Goal: Task Accomplishment & Management: Use online tool/utility

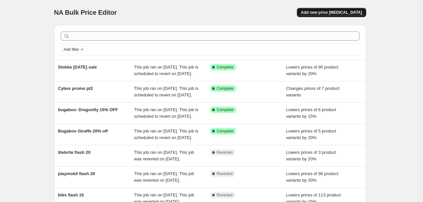
click at [354, 13] on span "Add new price [MEDICAL_DATA]" at bounding box center [331, 12] width 61 height 5
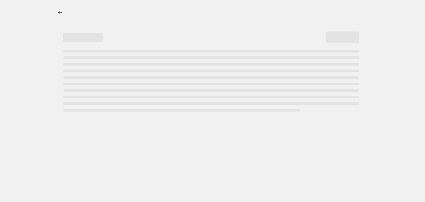
select select "percentage"
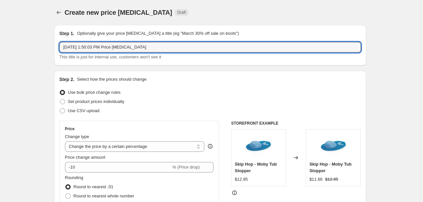
drag, startPoint x: 48, startPoint y: 47, endPoint x: 27, endPoint y: 49, distance: 21.1
type input "Nanit Sale"
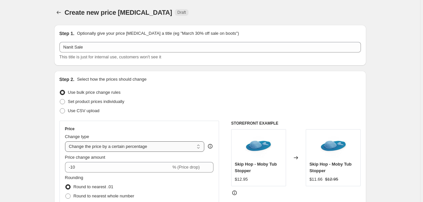
click at [123, 144] on select "Change the price to a certain amount Change the price by a certain amount Chang…" at bounding box center [134, 146] width 139 height 11
select select "by"
click at [66, 141] on select "Change the price to a certain amount Change the price by a certain amount Chang…" at bounding box center [134, 146] width 139 height 11
type input "-10.00"
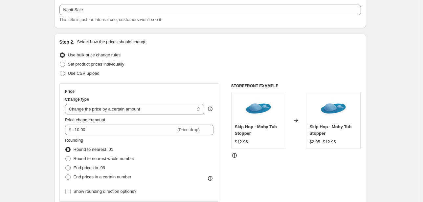
scroll to position [53, 0]
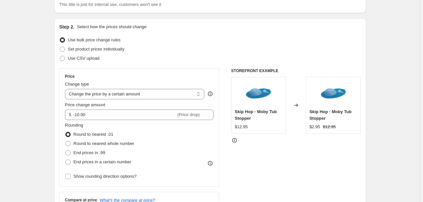
drag, startPoint x: 105, startPoint y: 96, endPoint x: 101, endPoint y: 75, distance: 21.4
click at [105, 96] on select "Change the price to a certain amount Change the price by a certain amount Chang…" at bounding box center [134, 94] width 139 height 11
select select "to"
click at [66, 89] on select "Change the price to a certain amount Change the price by a certain amount Chang…" at bounding box center [134, 94] width 139 height 11
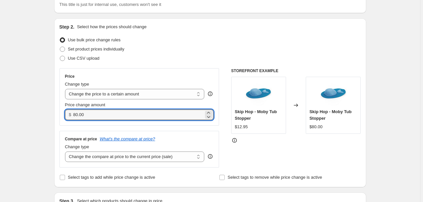
drag, startPoint x: 70, startPoint y: 117, endPoint x: 55, endPoint y: 118, distance: 14.5
click at [55, 118] on div "Step 2. Select how the prices should change Use bulk price change rules Set pro…" at bounding box center [210, 102] width 312 height 169
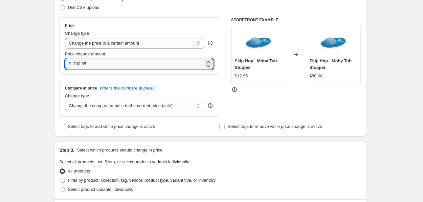
scroll to position [105, 0]
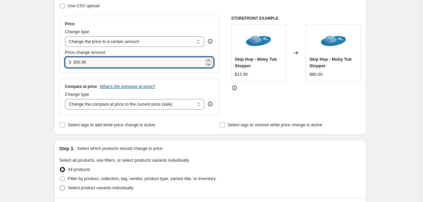
type input "300.95"
click at [93, 188] on span "Select product variants individually" at bounding box center [100, 187] width 65 height 5
click at [60, 186] on input "Select product variants individually" at bounding box center [60, 185] width 0 height 0
radio input "true"
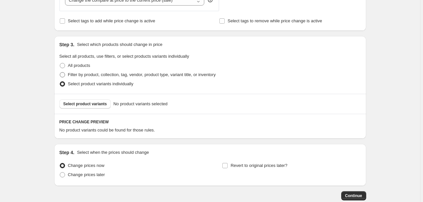
scroll to position [184, 0]
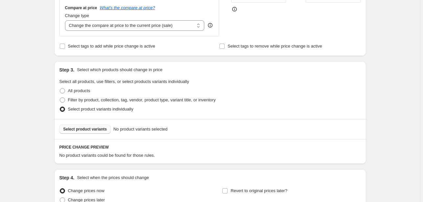
click at [92, 129] on span "Select product variants" at bounding box center [85, 129] width 44 height 5
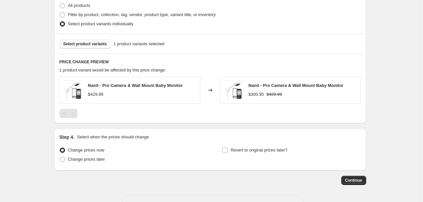
scroll to position [289, 0]
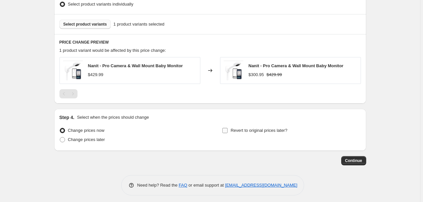
click at [231, 133] on span "Revert to original prices later?" at bounding box center [258, 130] width 57 height 5
click at [227, 133] on input "Revert to original prices later?" at bounding box center [224, 130] width 5 height 5
checkbox input "true"
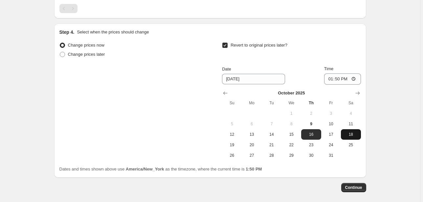
scroll to position [404, 0]
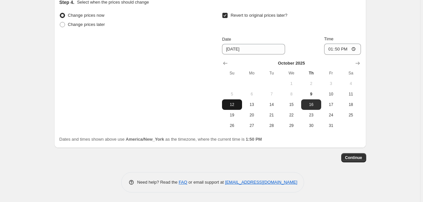
click at [234, 107] on span "12" at bounding box center [232, 104] width 14 height 5
type input "[DATE]"
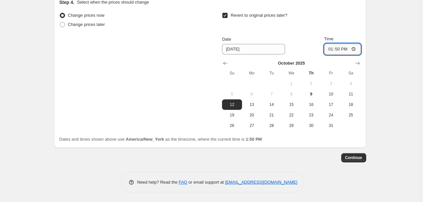
click at [330, 50] on input "13:50" at bounding box center [342, 49] width 37 height 11
type input "23:59"
click at [356, 158] on span "Continue" at bounding box center [353, 157] width 17 height 5
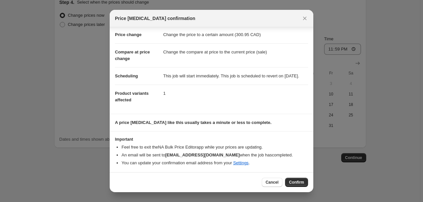
scroll to position [20, 0]
click at [302, 177] on div "Cancel Confirm" at bounding box center [212, 182] width 204 height 20
click at [301, 178] on button "Confirm" at bounding box center [296, 182] width 23 height 9
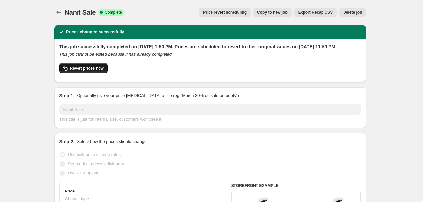
click at [90, 71] on span "Revert prices now" at bounding box center [87, 68] width 34 height 5
checkbox input "false"
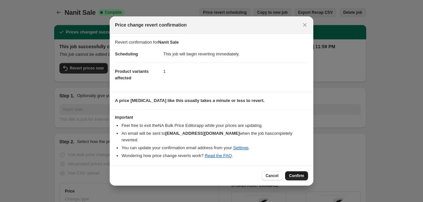
click at [301, 175] on span "Confirm" at bounding box center [296, 175] width 15 height 5
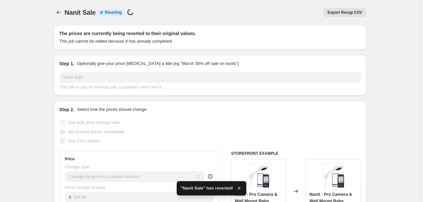
checkbox input "true"
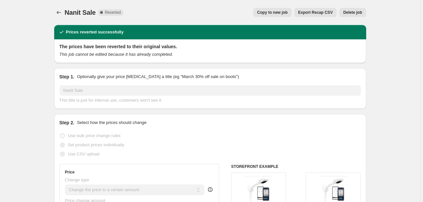
click at [78, 11] on span "Nanit Sale" at bounding box center [80, 12] width 31 height 7
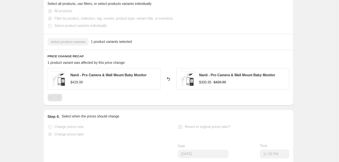
scroll to position [341, 0]
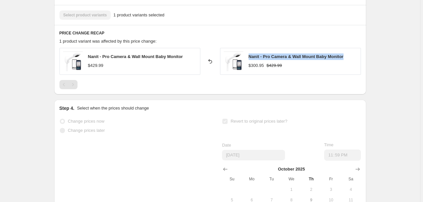
drag, startPoint x: 352, startPoint y: 55, endPoint x: 248, endPoint y: 58, distance: 103.4
click at [248, 58] on div "Nanit - Pro Camera & Wall Mount Baby Monitor $300.95 $429.99" at bounding box center [290, 61] width 141 height 27
copy span "Nanit - Pro Camera & Wall Mount Baby Monitor"
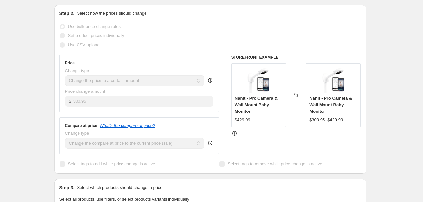
scroll to position [0, 0]
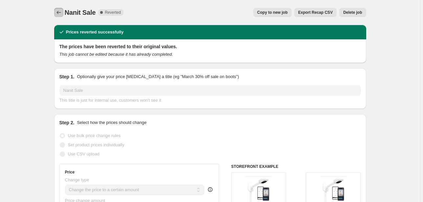
click at [60, 11] on icon "Price change jobs" at bounding box center [58, 12] width 7 height 7
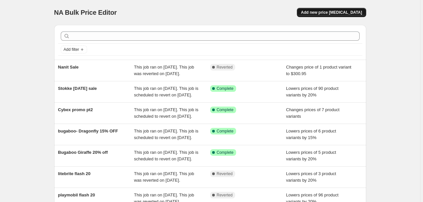
click at [339, 11] on span "Add new price [MEDICAL_DATA]" at bounding box center [331, 12] width 61 height 5
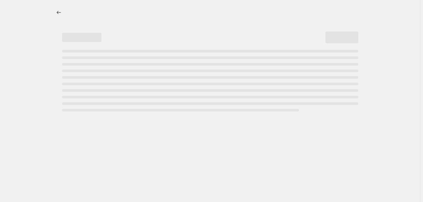
select select "percentage"
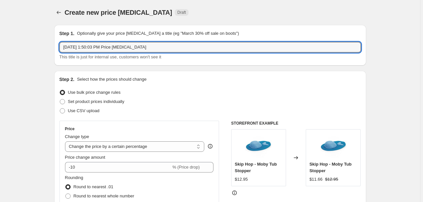
drag, startPoint x: 144, startPoint y: 49, endPoint x: 3, endPoint y: 60, distance: 142.2
type input "Nanit sale extended"
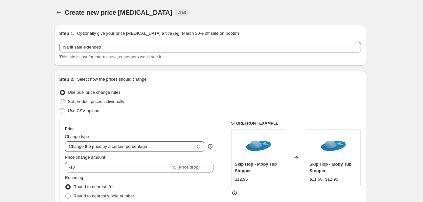
click at [117, 144] on select "Change the price to a certain amount Change the price by a certain amount Chang…" at bounding box center [134, 146] width 139 height 11
select select "to"
click at [66, 141] on select "Change the price to a certain amount Change the price by a certain amount Chang…" at bounding box center [134, 146] width 139 height 11
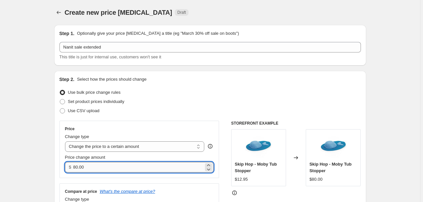
click at [98, 168] on input "80.00" at bounding box center [138, 167] width 130 height 11
drag, startPoint x: 98, startPoint y: 168, endPoint x: 46, endPoint y: 169, distance: 52.5
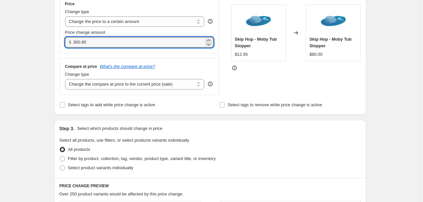
scroll to position [131, 0]
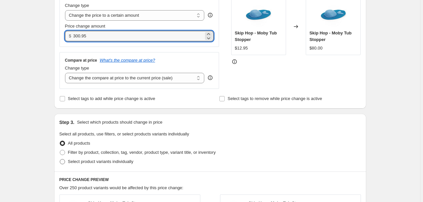
type input "300.95"
click at [78, 164] on span "Select product variants individually" at bounding box center [100, 161] width 65 height 5
click at [60, 160] on input "Select product variants individually" at bounding box center [60, 159] width 0 height 0
radio input "true"
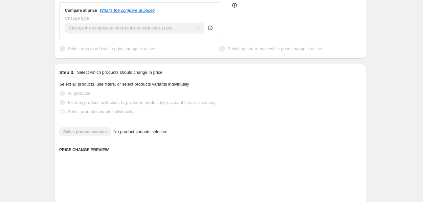
scroll to position [184, 0]
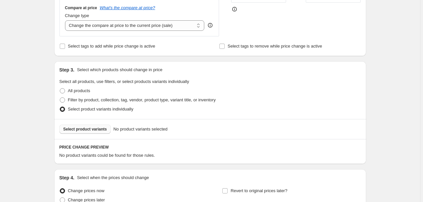
click at [84, 131] on span "Select product variants" at bounding box center [85, 129] width 44 height 5
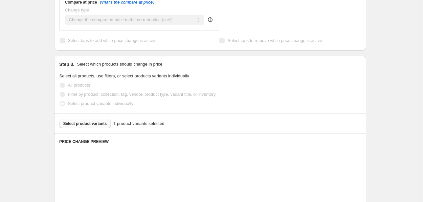
scroll to position [292, 0]
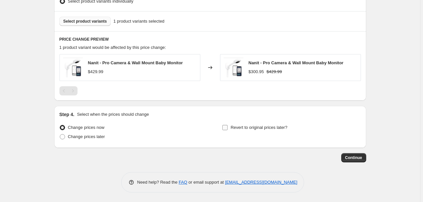
click at [251, 127] on span "Revert to original prices later?" at bounding box center [258, 127] width 57 height 5
click at [227, 127] on input "Revert to original prices later?" at bounding box center [224, 127] width 5 height 5
checkbox input "true"
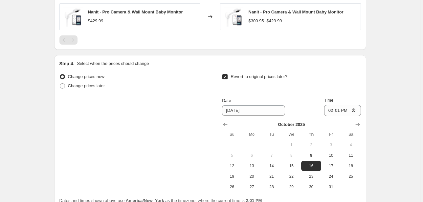
scroll to position [397, 0]
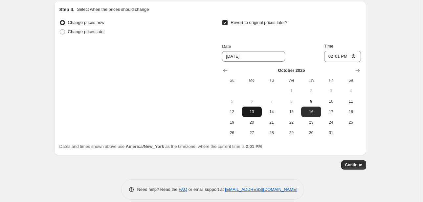
click at [255, 113] on span "13" at bounding box center [252, 111] width 14 height 5
type input "[DATE]"
click at [328, 56] on input "14:01" at bounding box center [342, 56] width 37 height 11
type input "23:59"
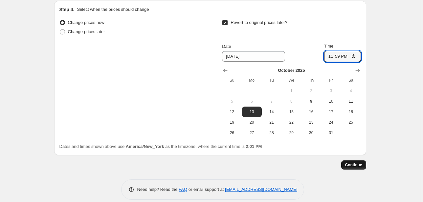
click at [354, 165] on span "Continue" at bounding box center [353, 164] width 17 height 5
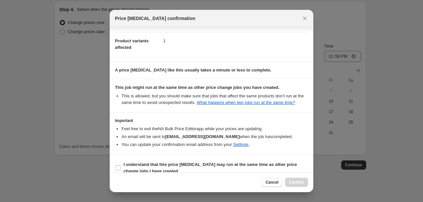
scroll to position [80, 0]
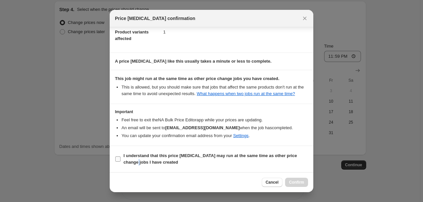
drag, startPoint x: 130, startPoint y: 161, endPoint x: 136, endPoint y: 162, distance: 5.7
click at [136, 162] on b "I understand that this price [MEDICAL_DATA] may run at the same time as other p…" at bounding box center [209, 158] width 173 height 11
click at [148, 164] on b "I understand that this price [MEDICAL_DATA] may run at the same time as other p…" at bounding box center [209, 158] width 173 height 11
click at [120, 162] on input "I understand that this price [MEDICAL_DATA] may run at the same time as other p…" at bounding box center [117, 159] width 5 height 5
checkbox input "true"
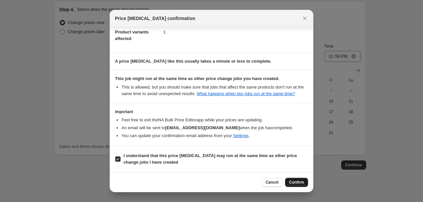
click at [297, 180] on span "Confirm" at bounding box center [296, 182] width 15 height 5
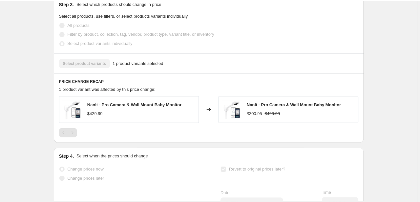
scroll to position [368, 0]
